Goal: Transaction & Acquisition: Purchase product/service

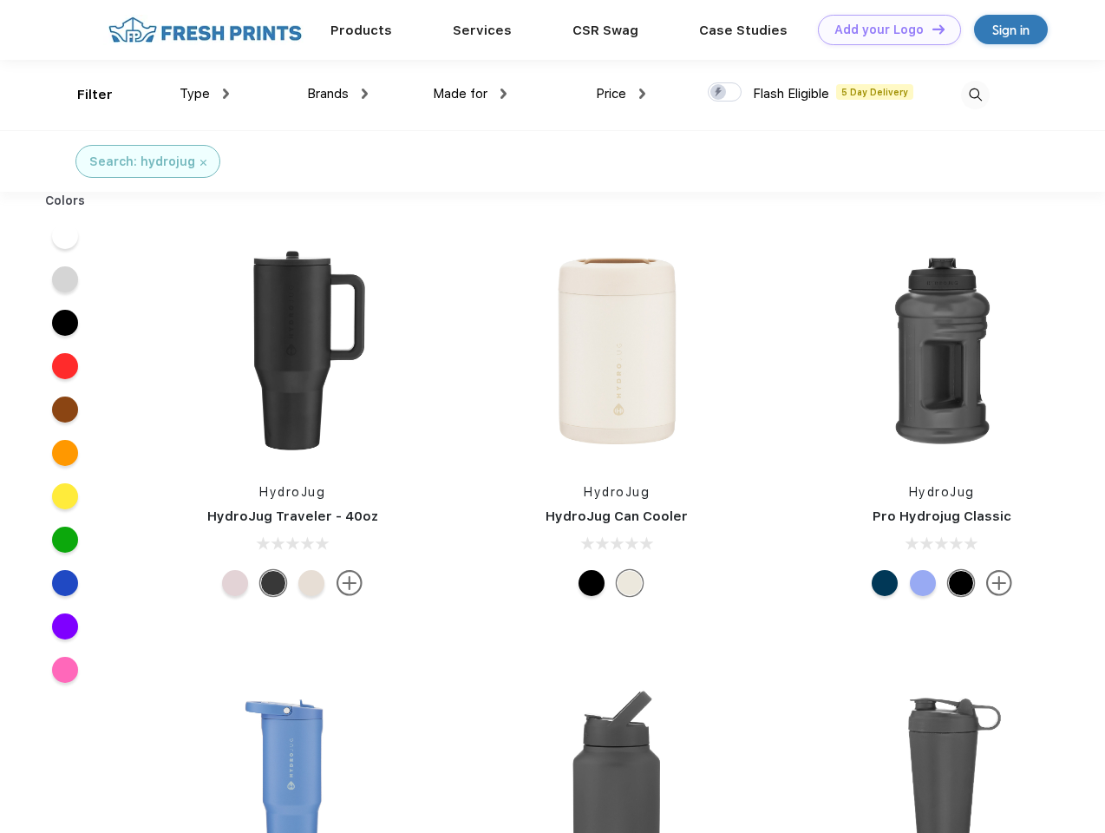
click at [883, 29] on link "Add your Logo Design Tool" at bounding box center [889, 30] width 143 height 30
click at [0, 0] on div "Design Tool" at bounding box center [0, 0] width 0 height 0
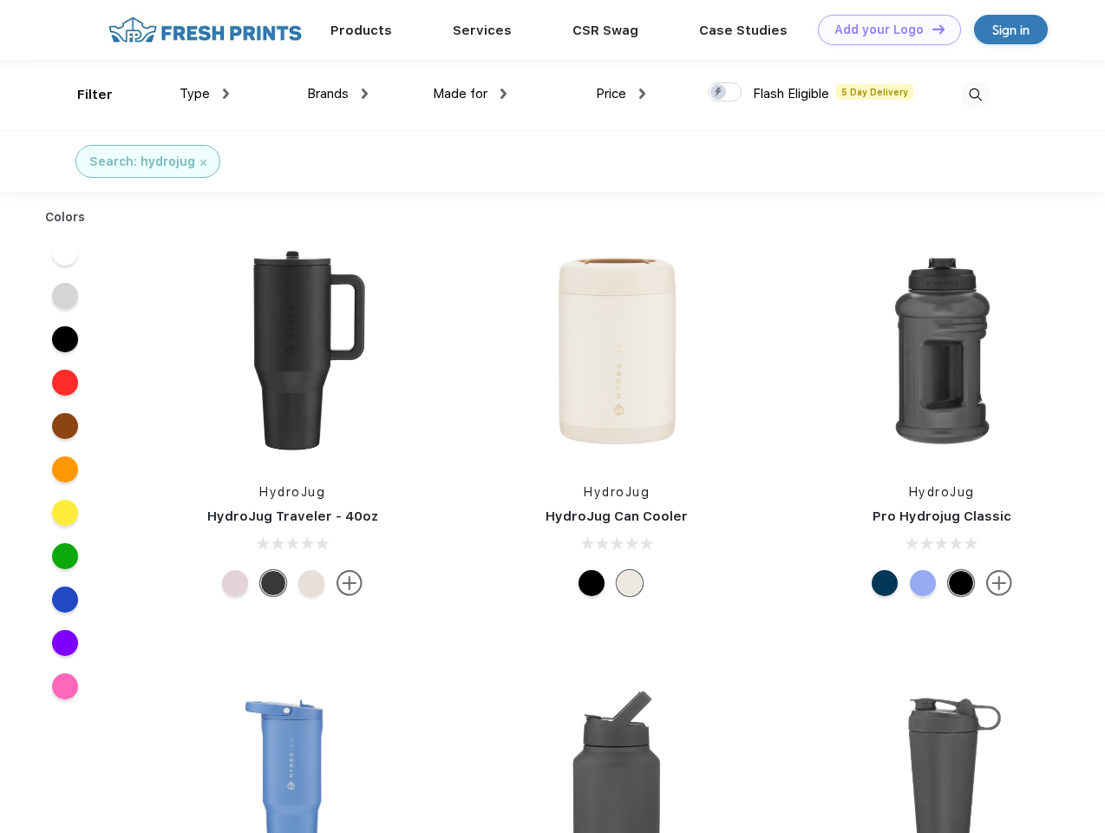
click at [931, 29] on link "Add your Logo Design Tool" at bounding box center [889, 30] width 143 height 30
click at [83, 95] on div "Filter" at bounding box center [95, 95] width 36 height 20
click at [205, 94] on span "Type" at bounding box center [195, 94] width 30 height 16
click at [337, 94] on span "Brands" at bounding box center [328, 94] width 42 height 16
click at [470, 94] on span "Made for" at bounding box center [460, 94] width 55 height 16
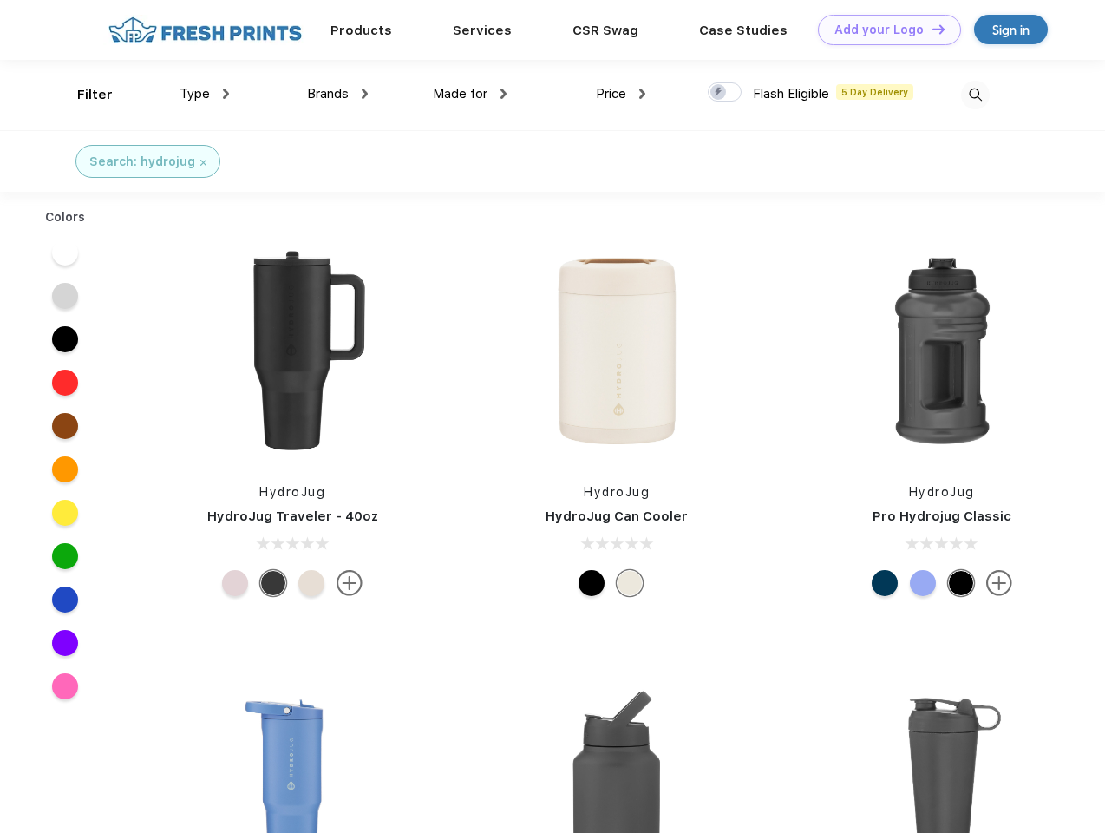
click at [621, 94] on span "Price" at bounding box center [611, 94] width 30 height 16
click at [725, 93] on div at bounding box center [725, 91] width 34 height 19
click at [719, 93] on input "checkbox" at bounding box center [713, 87] width 11 height 11
click at [975, 95] on img at bounding box center [975, 95] width 29 height 29
